Goal: Task Accomplishment & Management: Manage account settings

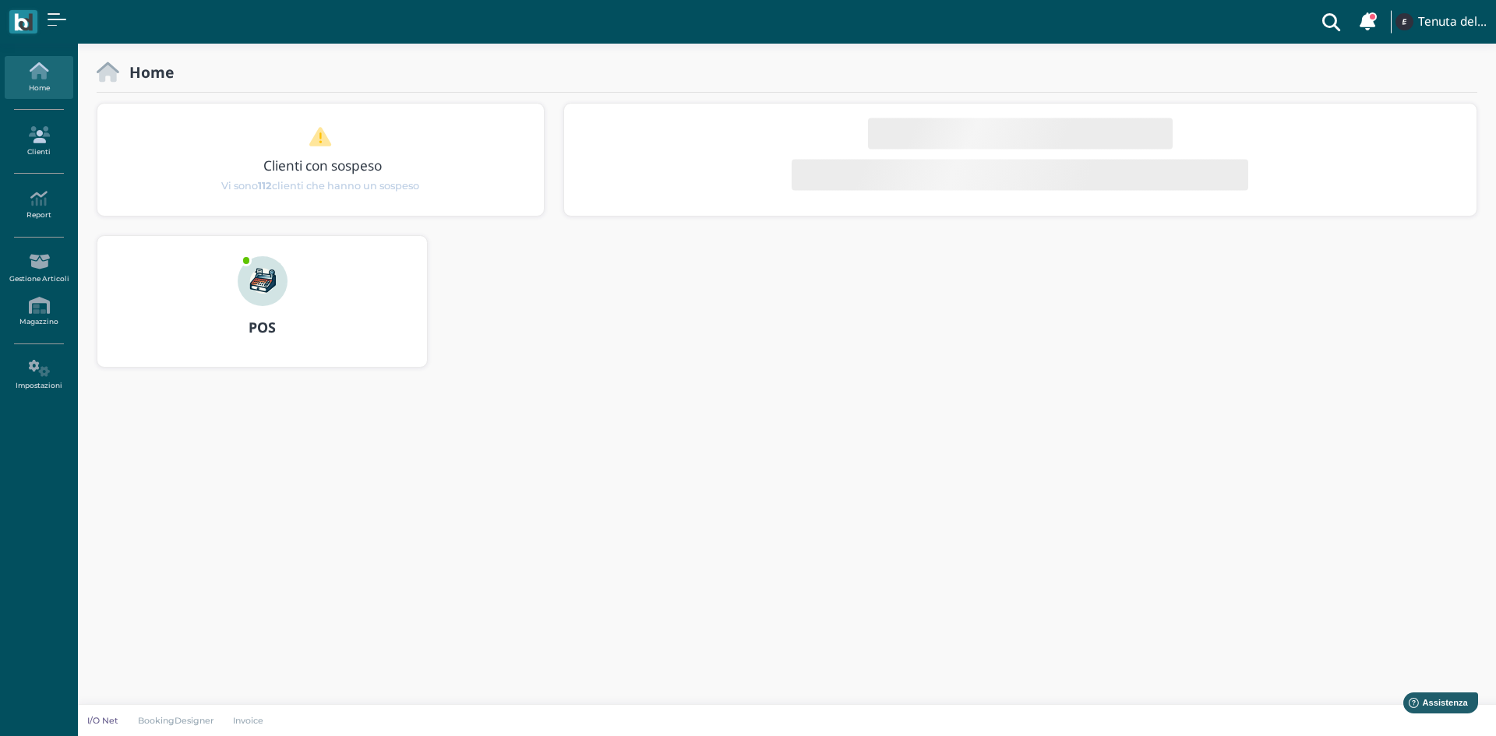
click at [38, 153] on link "Clienti" at bounding box center [39, 141] width 68 height 43
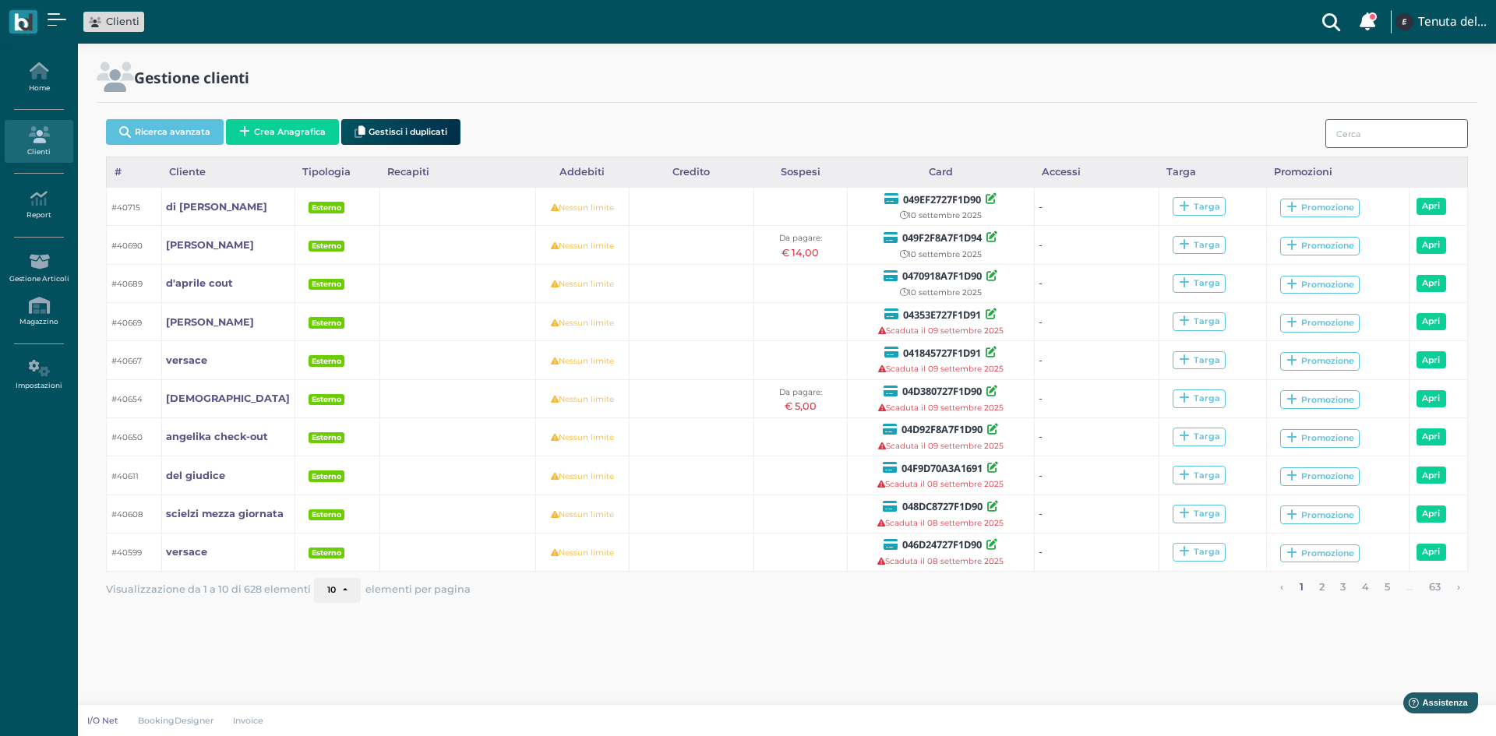
click at [1383, 135] on input "search" at bounding box center [1396, 133] width 143 height 29
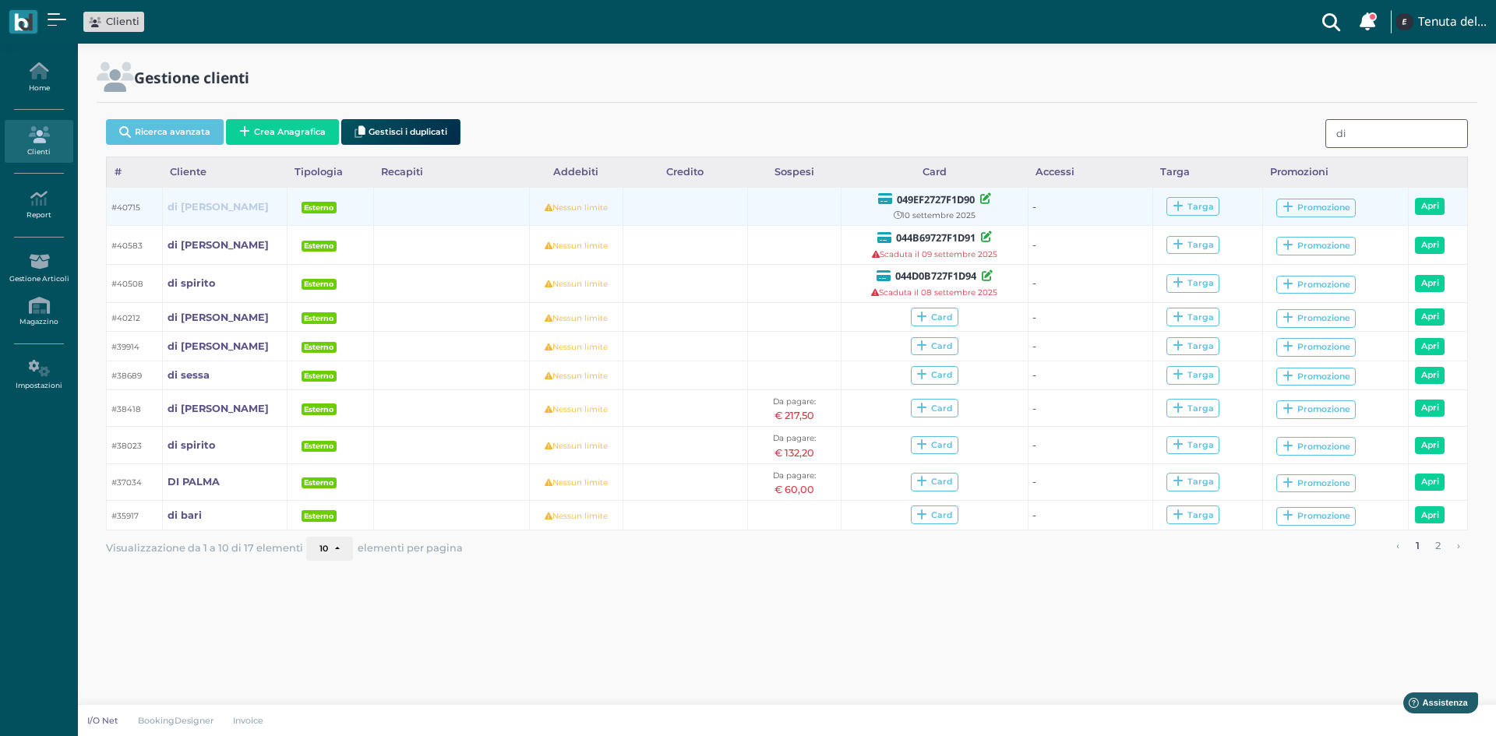
type input "di"
click at [216, 203] on b "di matteo cout" at bounding box center [217, 207] width 101 height 12
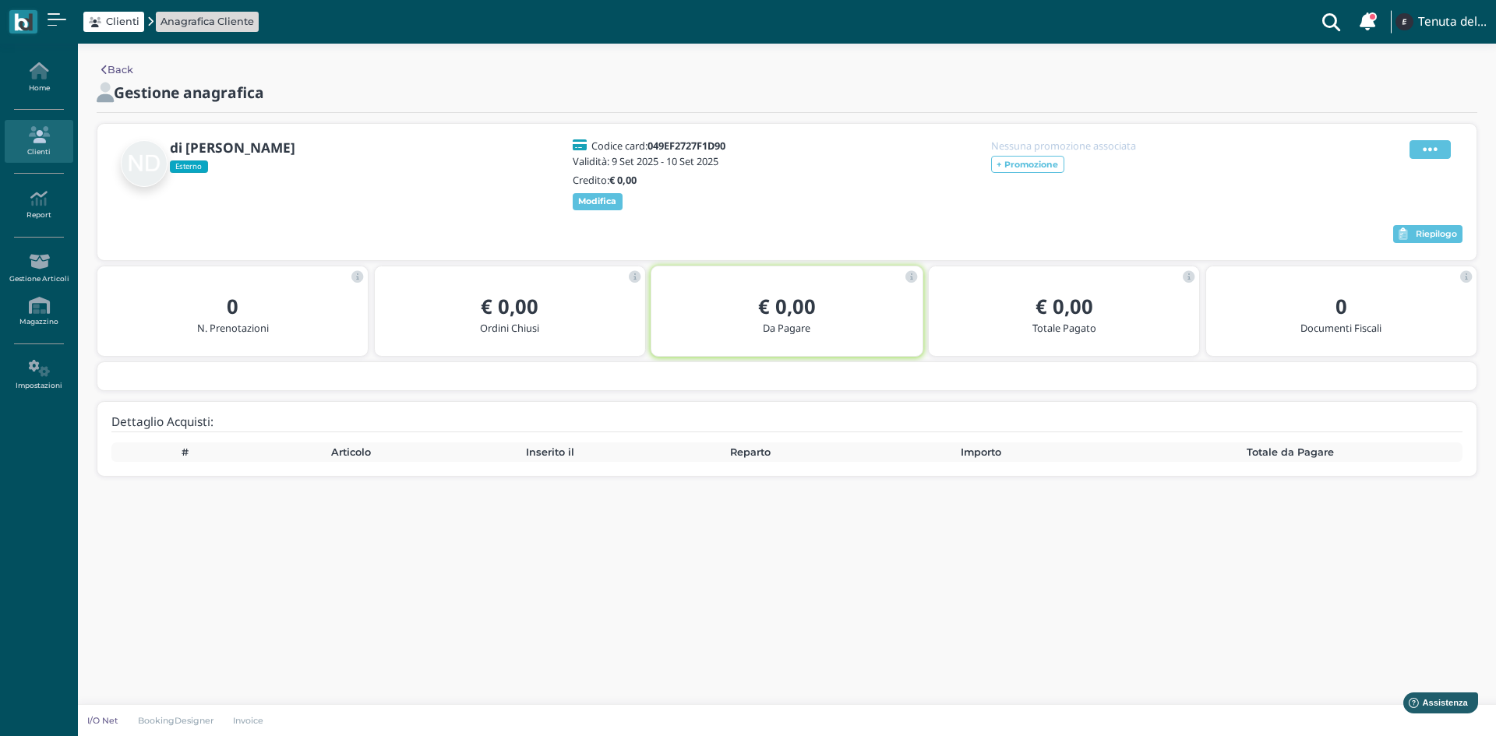
click at [1432, 147] on icon at bounding box center [1429, 149] width 15 height 17
click at [1376, 238] on span "Elimina" at bounding box center [1379, 234] width 41 height 15
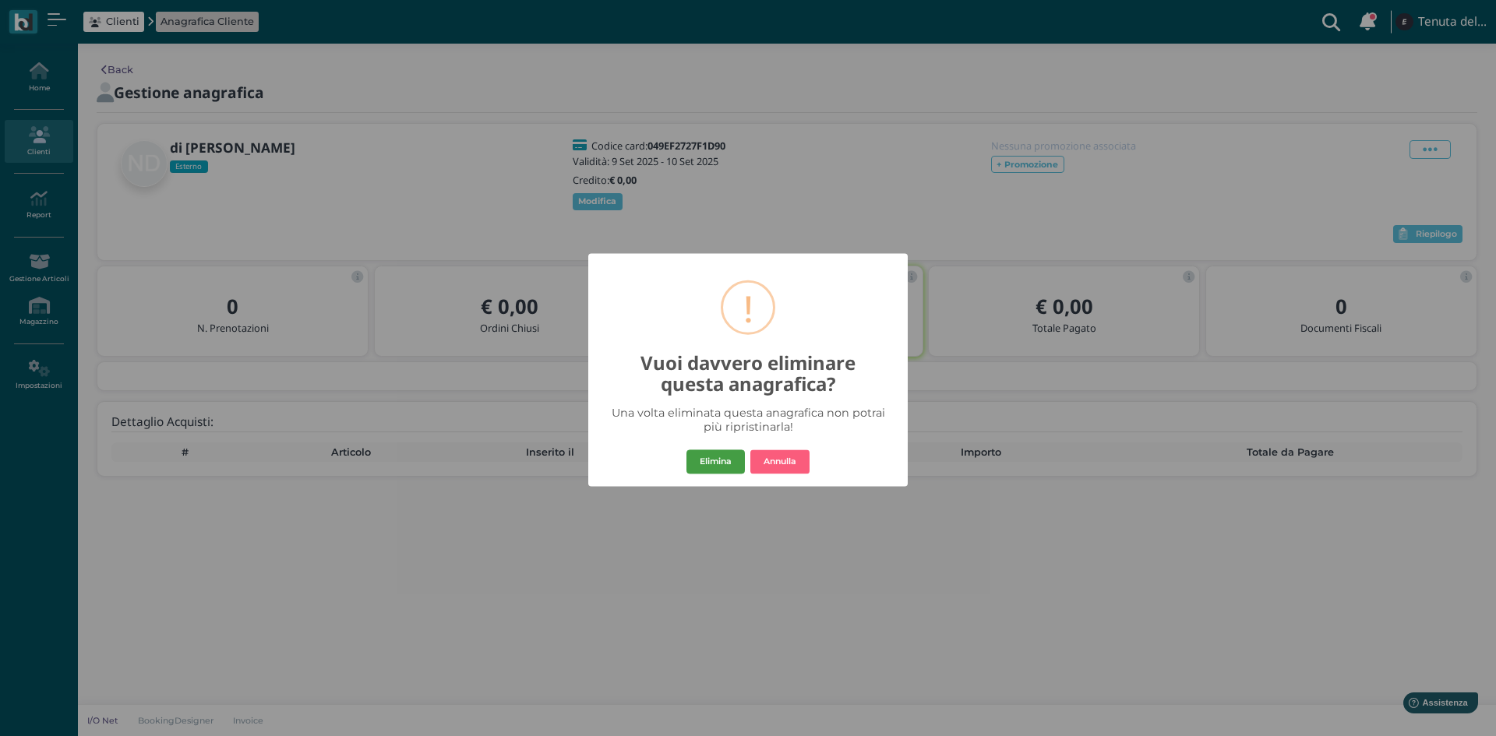
click at [738, 459] on button "Elimina" at bounding box center [715, 461] width 58 height 25
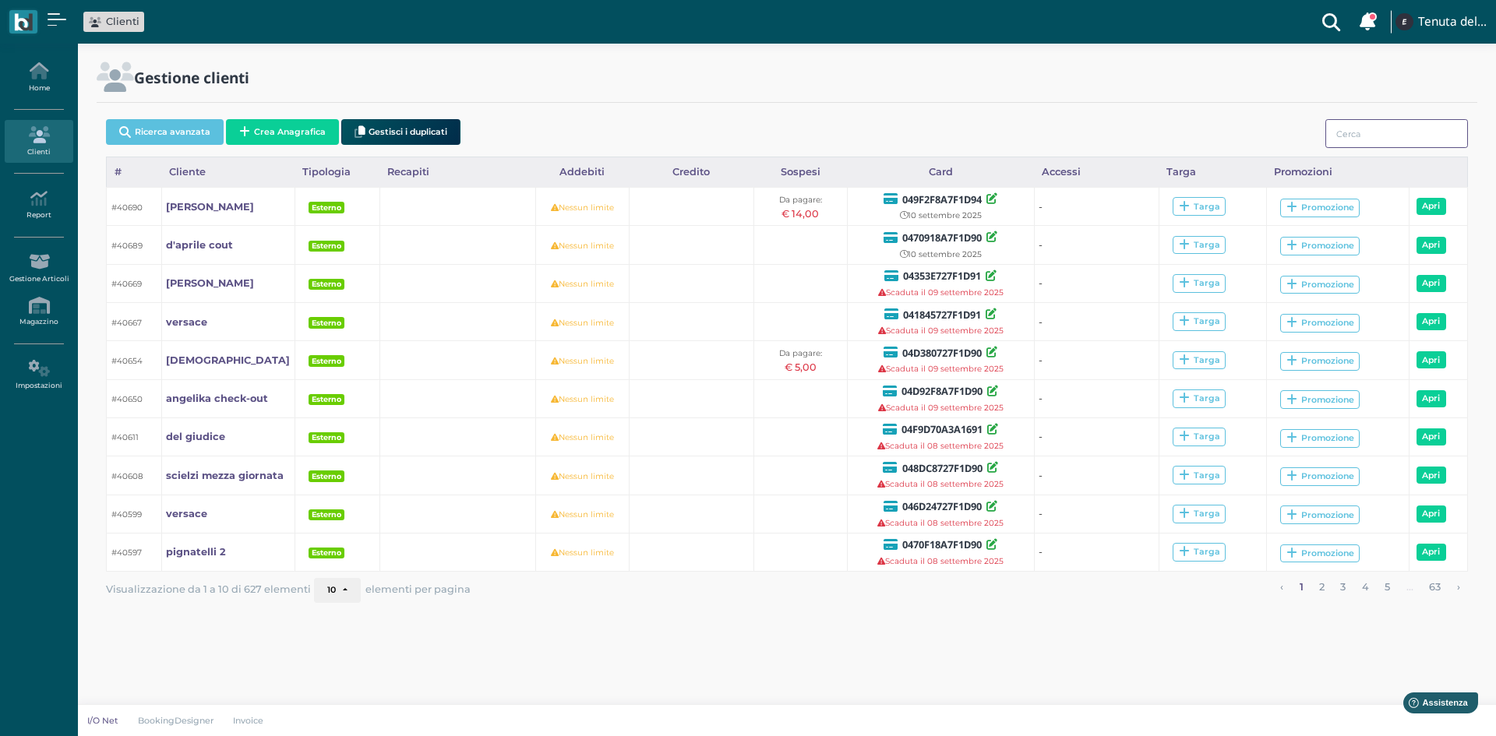
click at [1427, 127] on input "search" at bounding box center [1396, 133] width 143 height 29
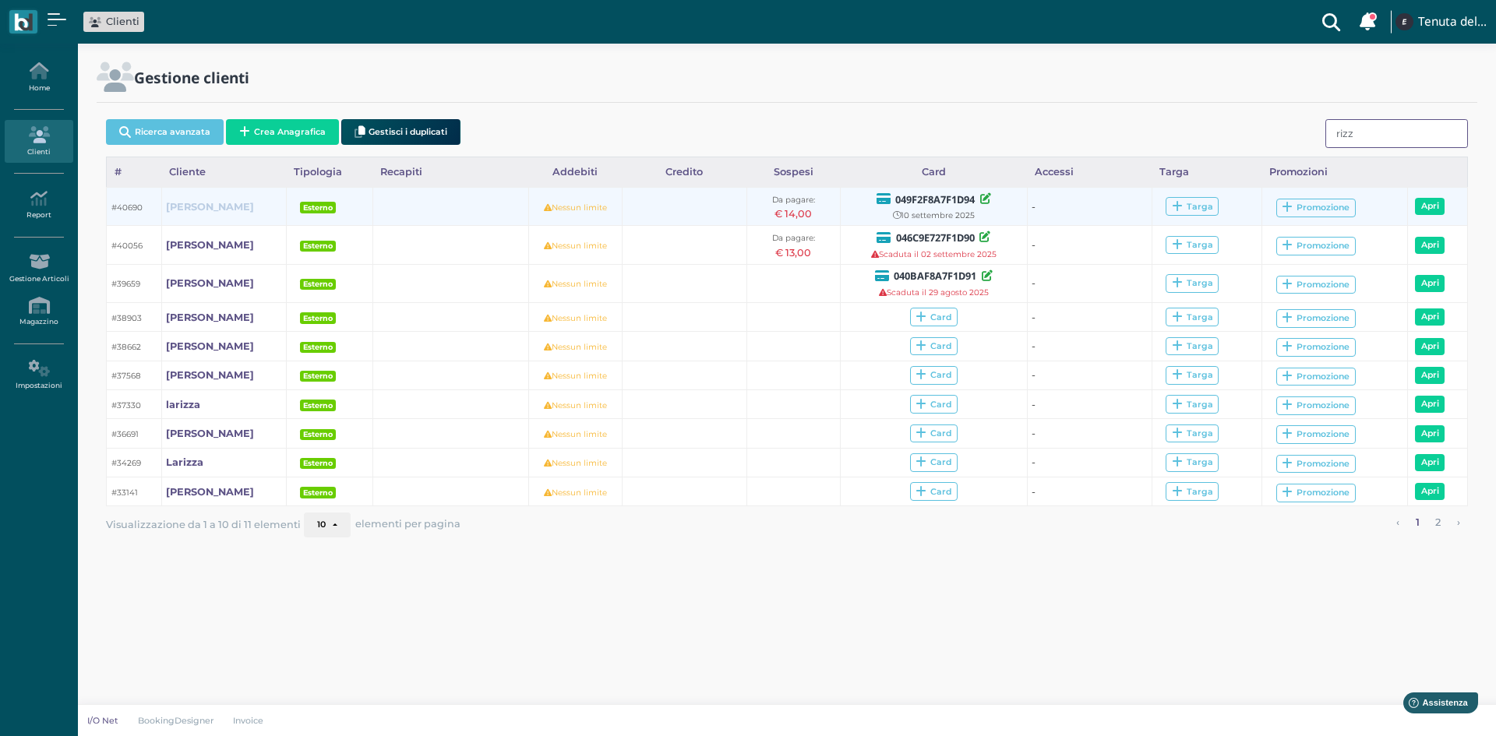
type input "rizz"
click at [175, 213] on link "rizzo" at bounding box center [210, 206] width 88 height 15
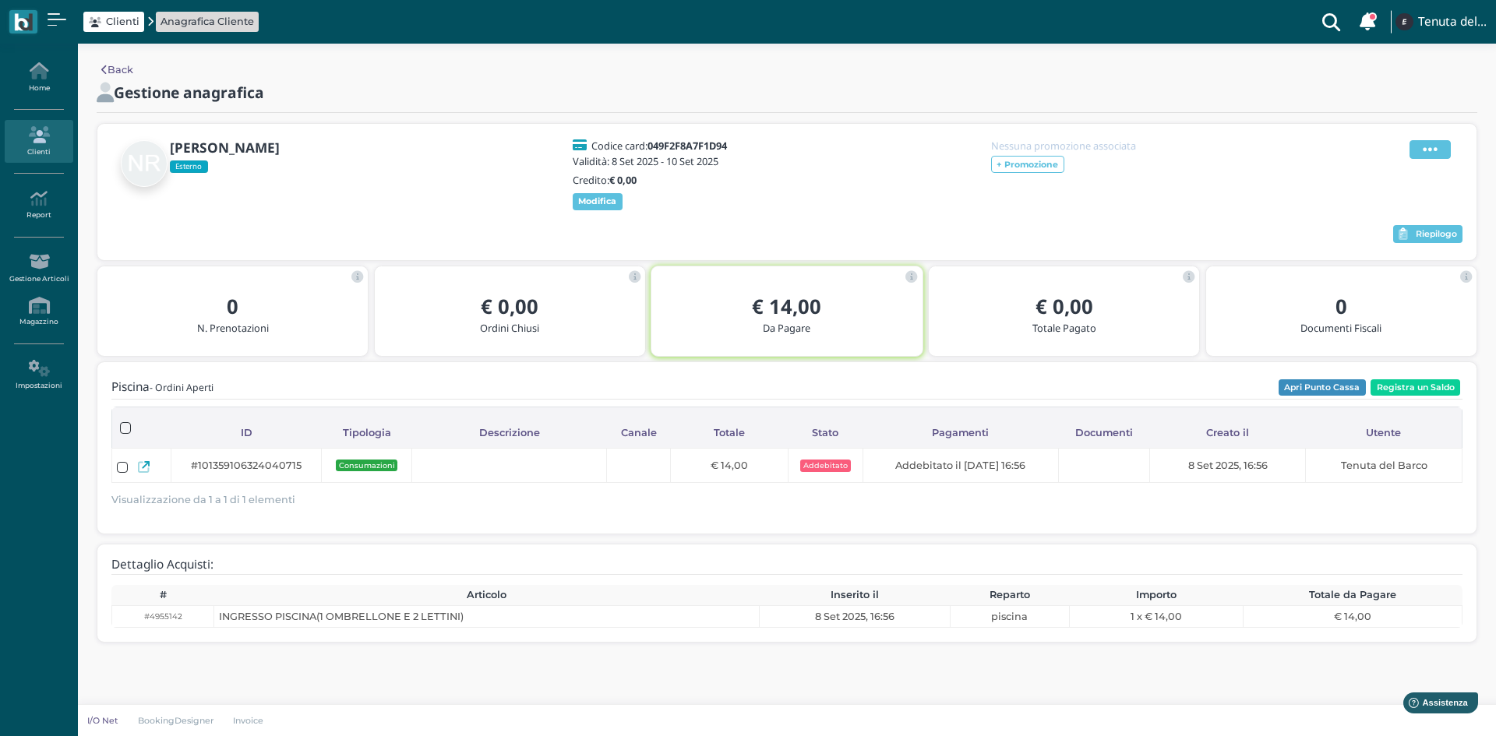
click at [1424, 149] on icon at bounding box center [1429, 149] width 15 height 17
click at [1376, 228] on span "Elimina" at bounding box center [1379, 234] width 41 height 15
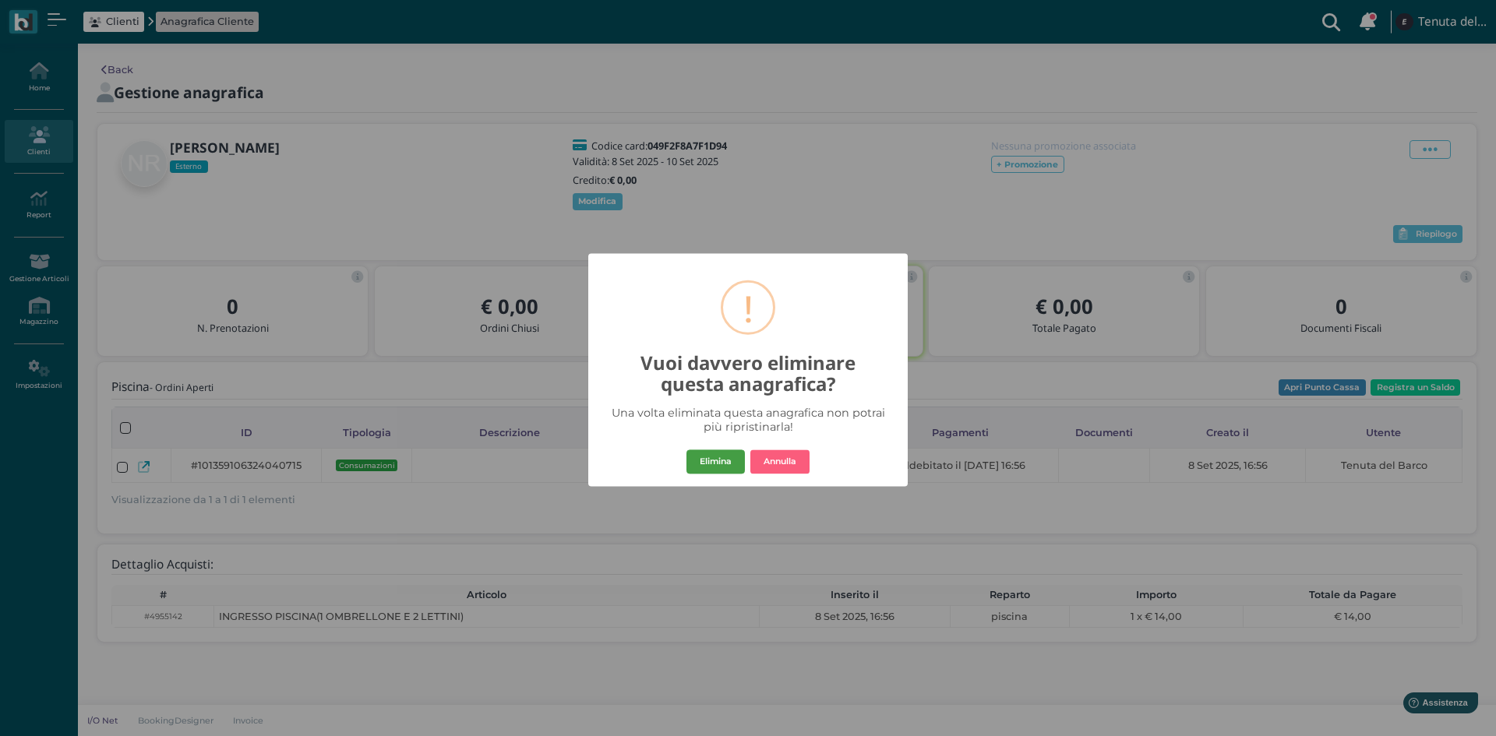
click at [709, 460] on button "Elimina" at bounding box center [715, 461] width 58 height 25
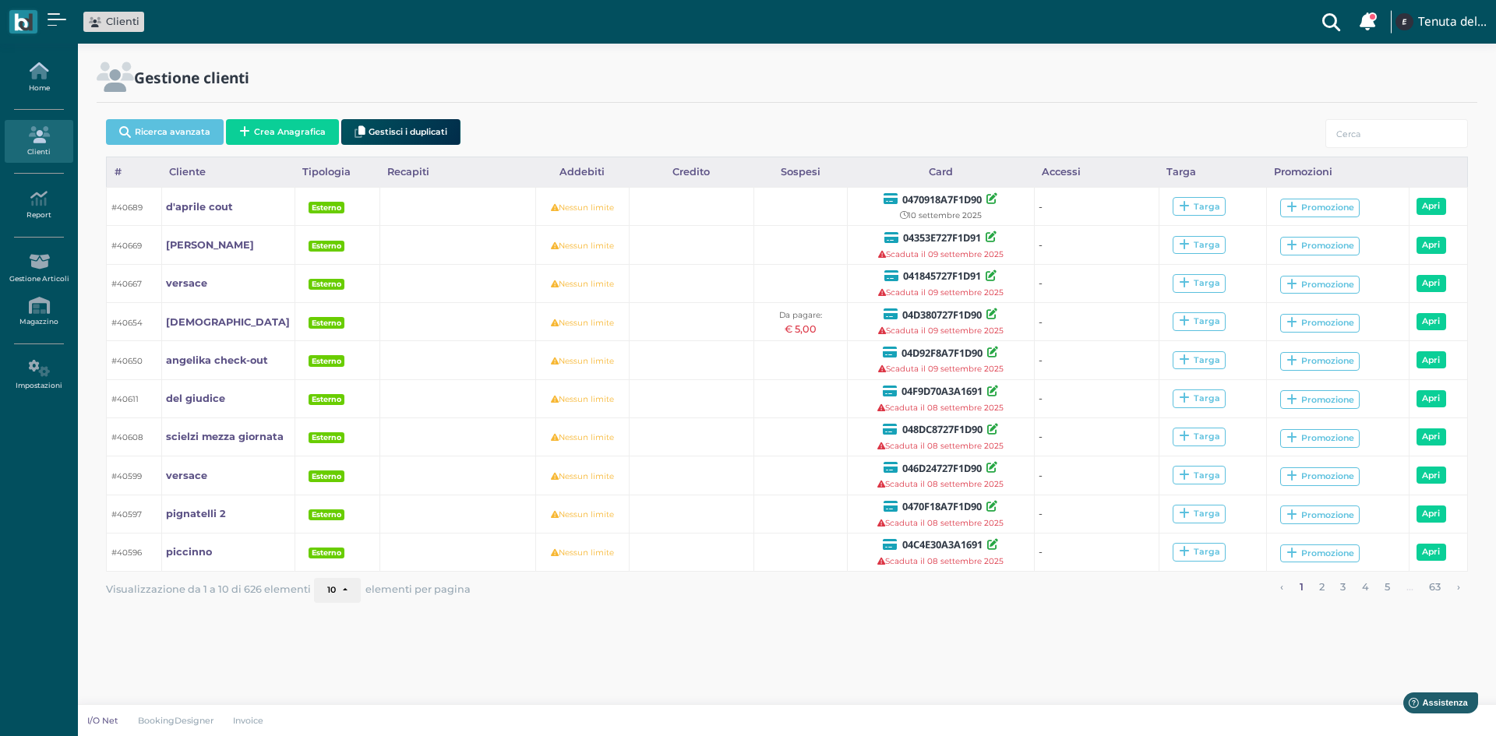
click at [31, 82] on link "Home" at bounding box center [39, 77] width 68 height 43
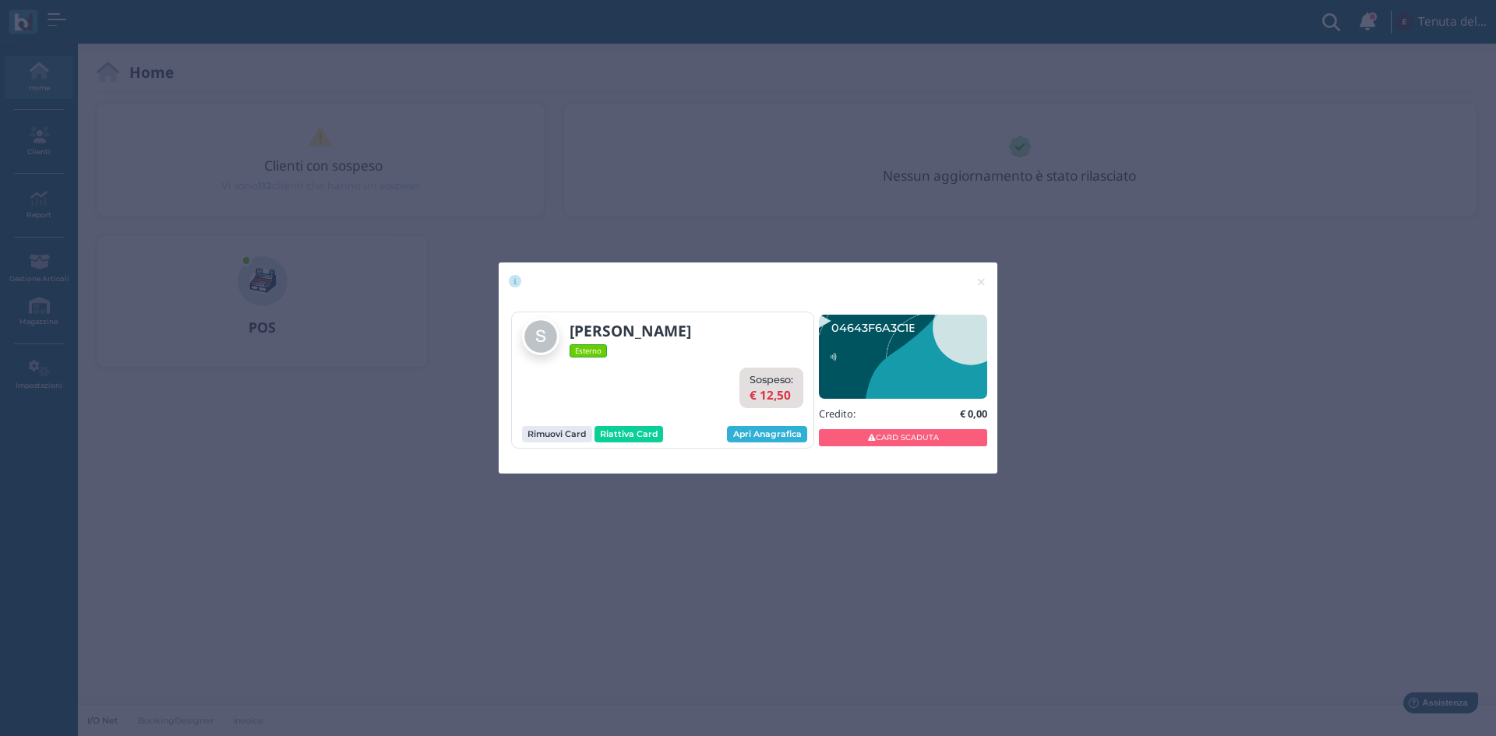
click at [784, 437] on link "Apri Anagrafica" at bounding box center [767, 434] width 80 height 17
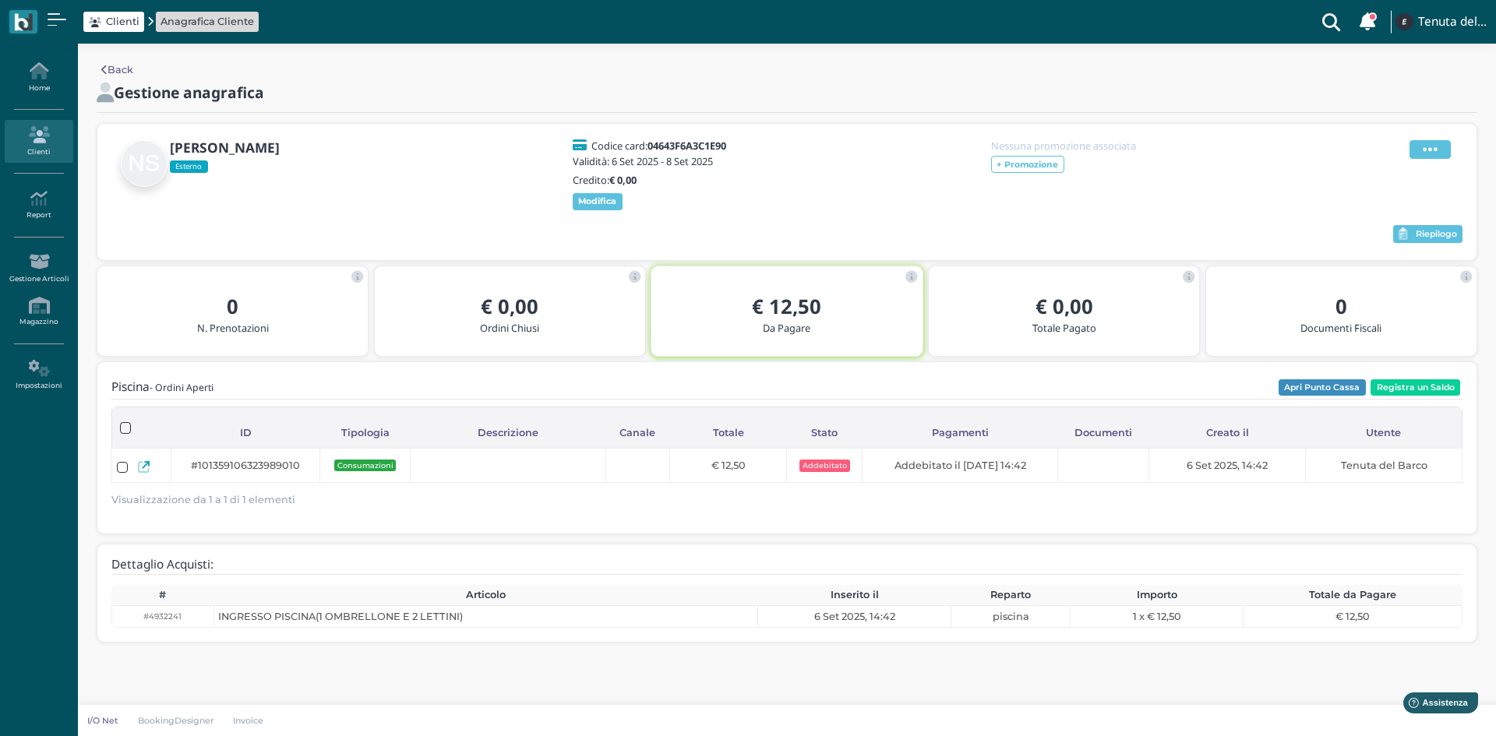
click at [1434, 144] on icon at bounding box center [1429, 149] width 15 height 17
click at [1377, 237] on span "Elimina" at bounding box center [1379, 234] width 41 height 15
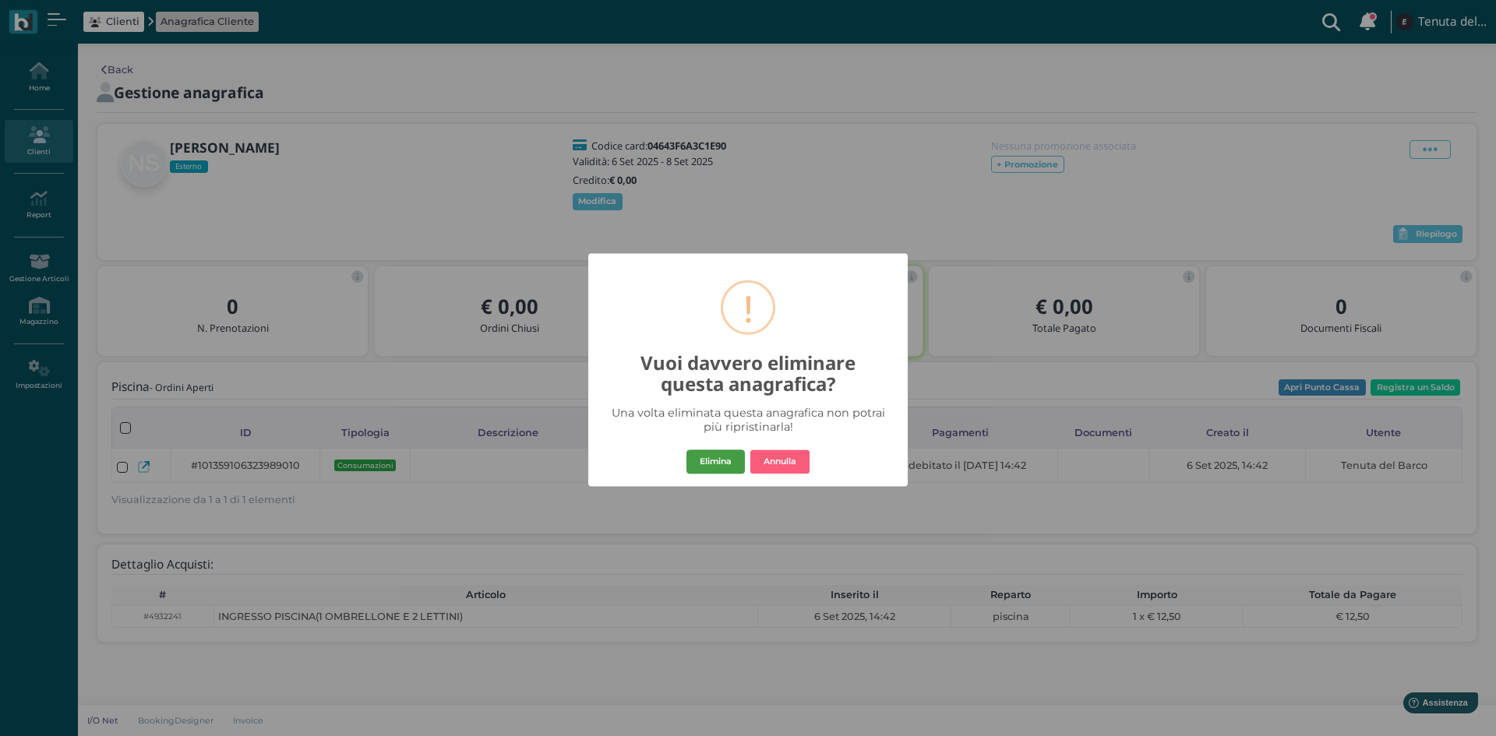
click at [722, 454] on button "Elimina" at bounding box center [715, 461] width 58 height 25
